Goal: Task Accomplishment & Management: Complete application form

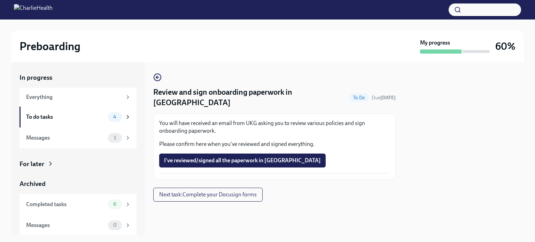
click at [66, 121] on div "To do tasks 4" at bounding box center [78, 117] width 105 height 10
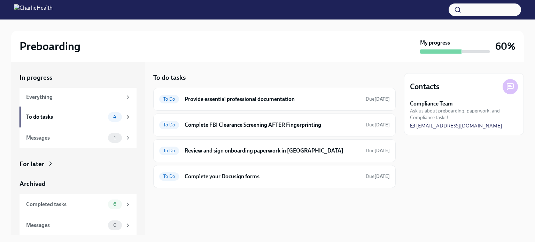
click at [197, 98] on h6 "Provide essential professional documentation" at bounding box center [272, 99] width 175 height 8
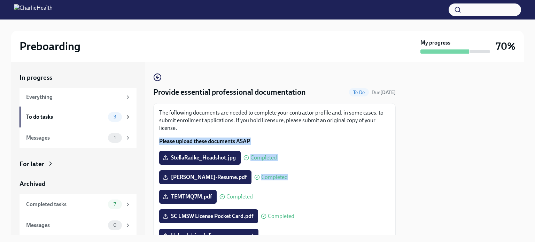
drag, startPoint x: 396, startPoint y: 128, endPoint x: 389, endPoint y: 184, distance: 56.1
click at [389, 184] on div "In progress Everything To do tasks 3 Messages 1 For later Archived Completed ta…" at bounding box center [267, 148] width 513 height 173
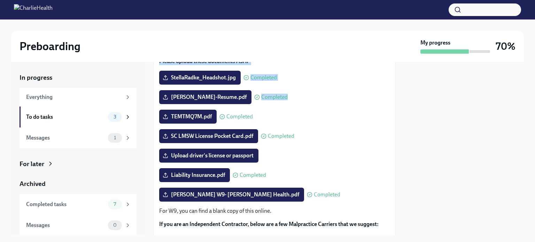
scroll to position [53, 0]
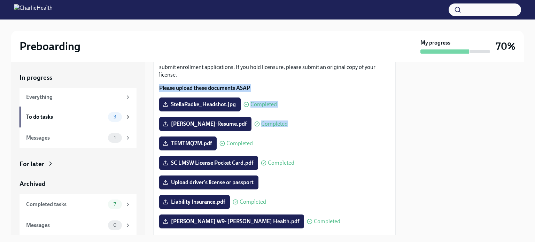
click at [241, 180] on span "Upload driver's license or passport" at bounding box center [208, 182] width 89 height 7
click at [0, 0] on input "Upload driver's license or passport" at bounding box center [0, 0] width 0 height 0
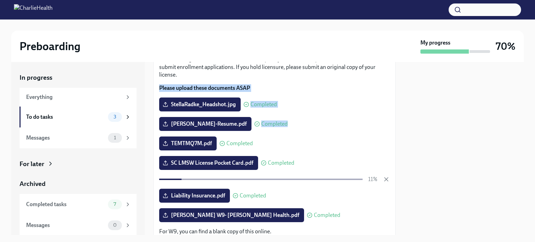
click at [341, 124] on div "[PERSON_NAME]-Resume.pdf Completed" at bounding box center [274, 124] width 231 height 14
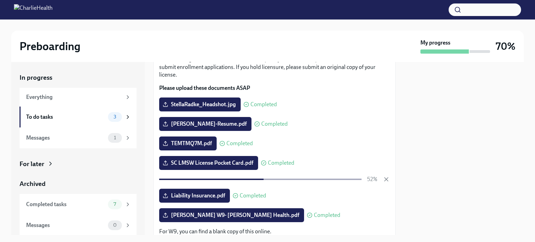
click at [126, 116] on div "To do tasks 3" at bounding box center [77, 117] width 117 height 21
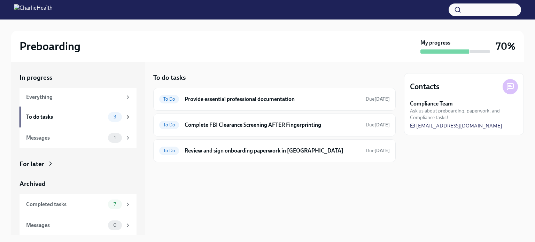
click at [219, 106] on div "To Do Provide essential professional documentation Due [DATE]" at bounding box center [274, 99] width 242 height 23
click at [219, 149] on h6 "Review and sign onboarding paperwork in [GEOGRAPHIC_DATA]" at bounding box center [272, 151] width 175 height 8
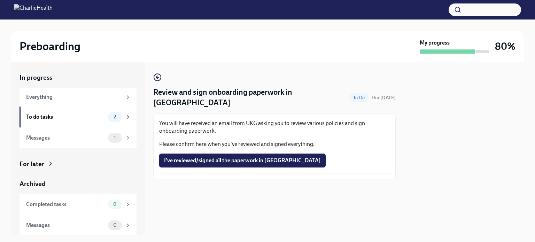
click at [84, 120] on div "To do tasks" at bounding box center [65, 117] width 79 height 8
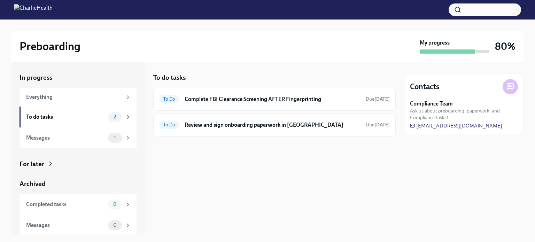
click at [210, 101] on h6 "Complete FBI Clearance Screening AFTER Fingerprinting" at bounding box center [272, 99] width 175 height 8
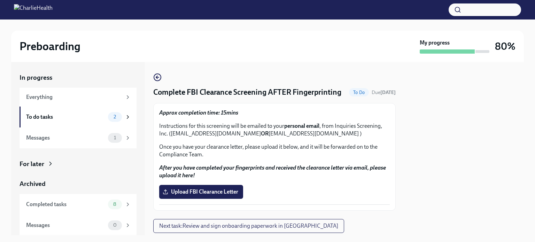
click at [222, 195] on span "Upload FBI Clearance Letter" at bounding box center [201, 191] width 74 height 7
click at [0, 0] on input "Upload FBI Clearance Letter" at bounding box center [0, 0] width 0 height 0
click at [214, 195] on span "Upload FBI Clearance Letter" at bounding box center [201, 191] width 74 height 7
click at [0, 0] on input "Upload FBI Clearance Letter" at bounding box center [0, 0] width 0 height 0
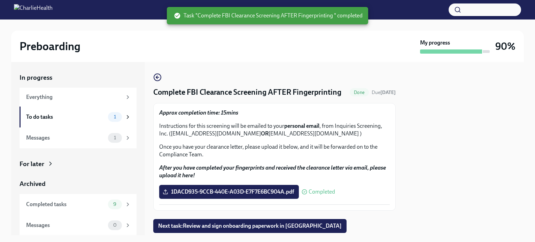
click at [88, 114] on div "To do tasks" at bounding box center [65, 117] width 79 height 8
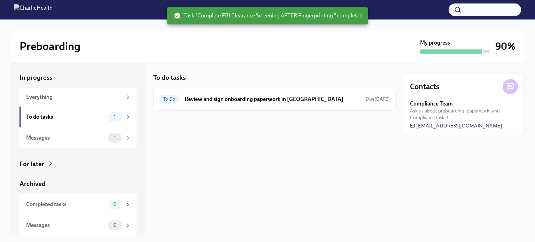
click at [86, 122] on div "To do tasks 1" at bounding box center [77, 117] width 117 height 21
click at [72, 94] on div "Everything" at bounding box center [74, 97] width 96 height 8
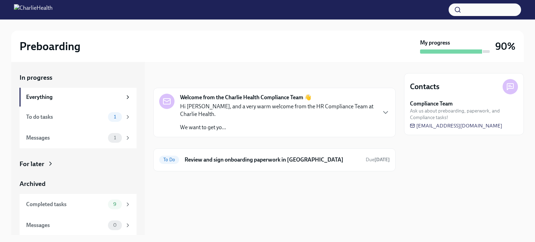
click at [201, 97] on strong "Welcome from the Charlie Health Compliance Team 👋" at bounding box center [245, 98] width 131 height 8
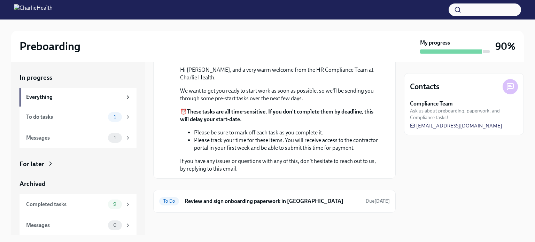
scroll to position [126, 0]
click at [63, 124] on div "To do tasks 1" at bounding box center [77, 117] width 117 height 21
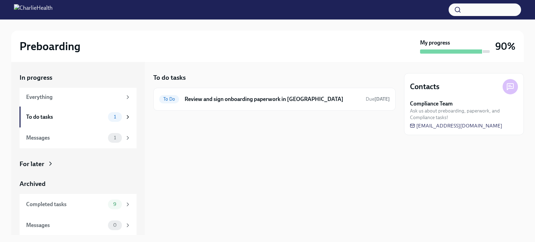
click at [268, 99] on h6 "Review and sign onboarding paperwork in [GEOGRAPHIC_DATA]" at bounding box center [272, 99] width 175 height 8
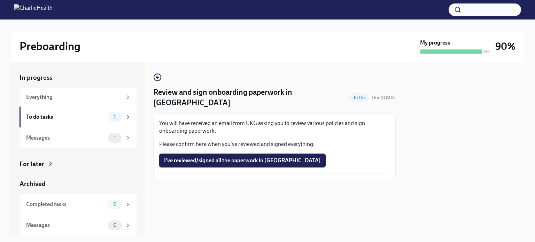
click at [233, 157] on span "I've reviewed/signed all the paperwork in [GEOGRAPHIC_DATA]" at bounding box center [242, 160] width 157 height 7
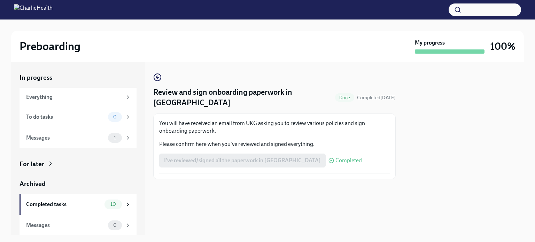
click at [85, 136] on div "Messages" at bounding box center [65, 138] width 79 height 8
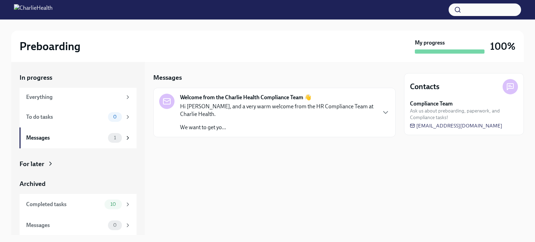
click at [70, 93] on div "Everything" at bounding box center [77, 97] width 117 height 19
